Goal: Check status: Check status

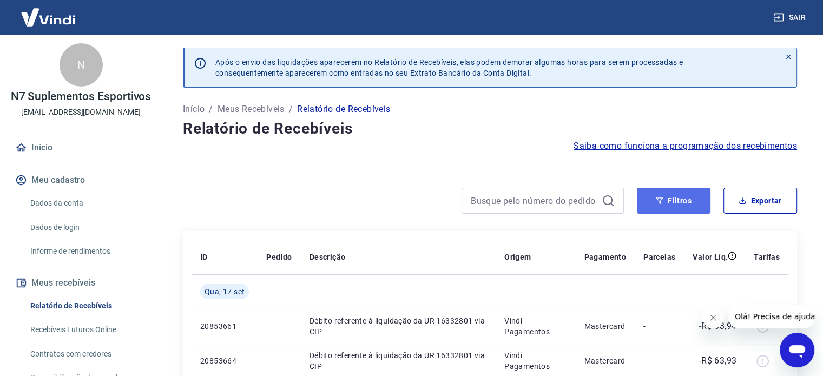
click at [682, 210] on button "Filtros" at bounding box center [674, 201] width 74 height 26
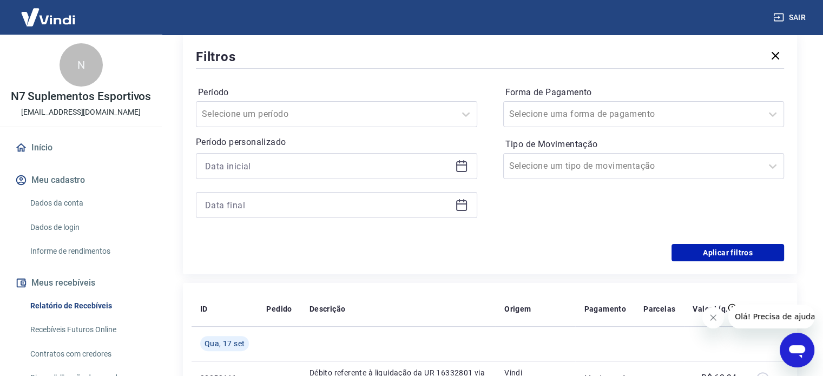
scroll to position [162, 0]
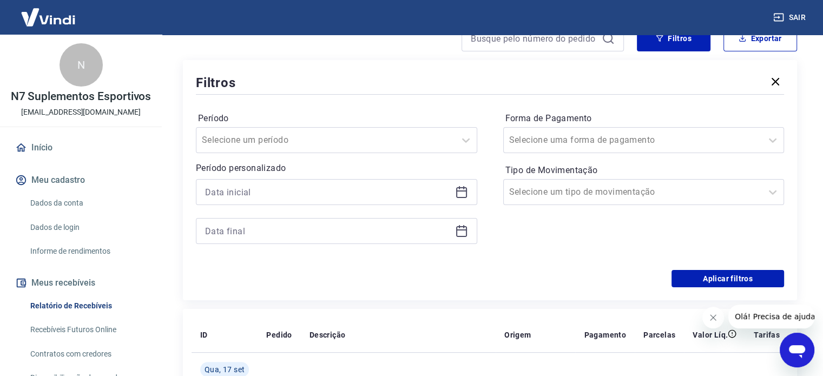
click at [463, 194] on icon at bounding box center [461, 192] width 13 height 13
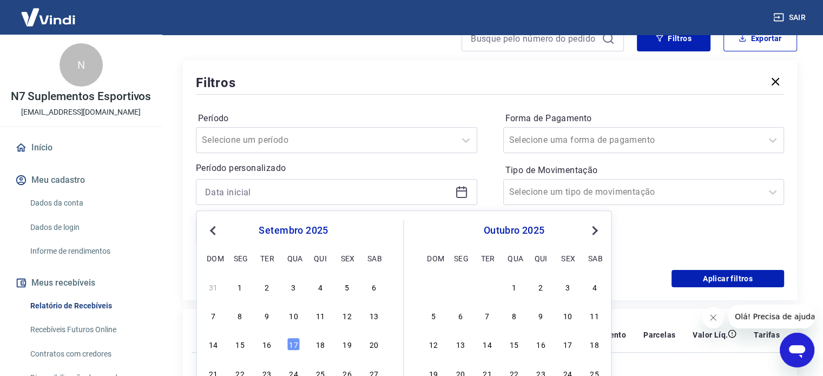
click at [405, 114] on label "Período" at bounding box center [336, 118] width 277 height 13
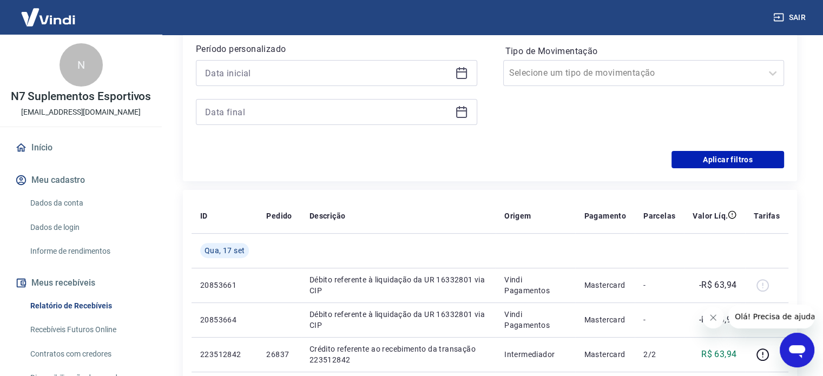
scroll to position [271, 0]
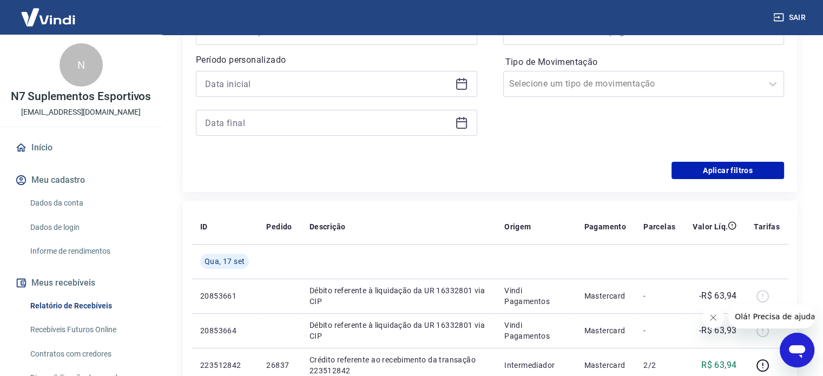
click at [461, 85] on icon at bounding box center [461, 83] width 13 height 13
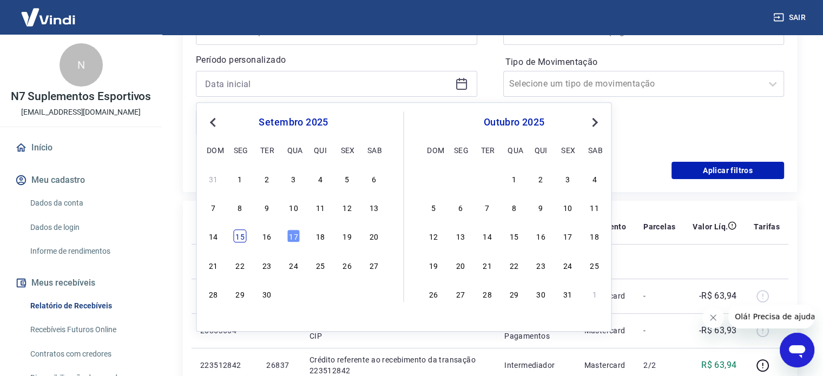
click at [242, 235] on div "15" at bounding box center [240, 236] width 13 height 13
type input "15/09/2025"
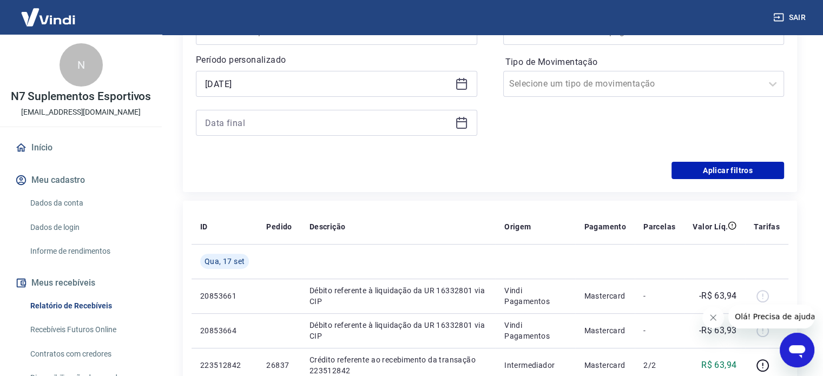
click at [467, 118] on icon at bounding box center [461, 122] width 13 height 13
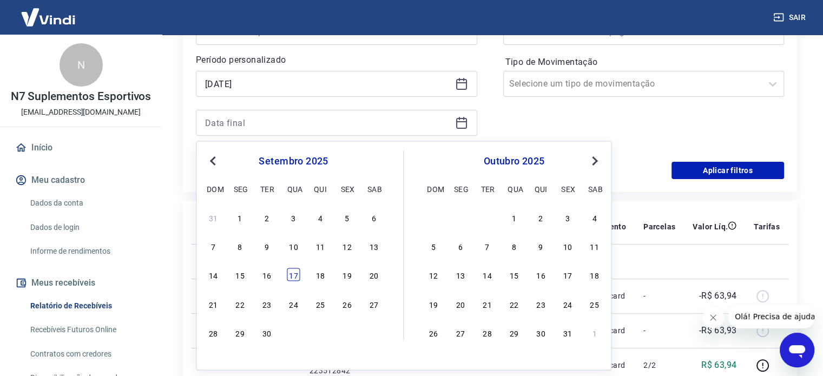
click at [295, 277] on div "17" at bounding box center [293, 274] width 13 height 13
type input "17/09/2025"
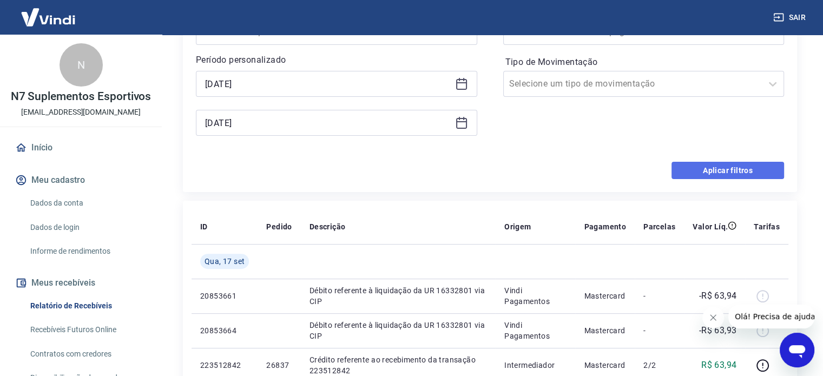
click at [699, 176] on button "Aplicar filtros" at bounding box center [728, 170] width 113 height 17
